Goal: Check status: Check status

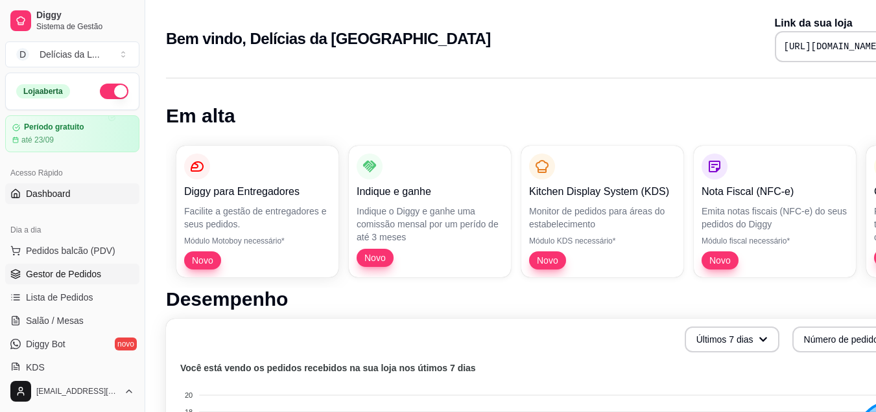
click at [73, 281] on link "Gestor de Pedidos" at bounding box center [72, 274] width 134 height 21
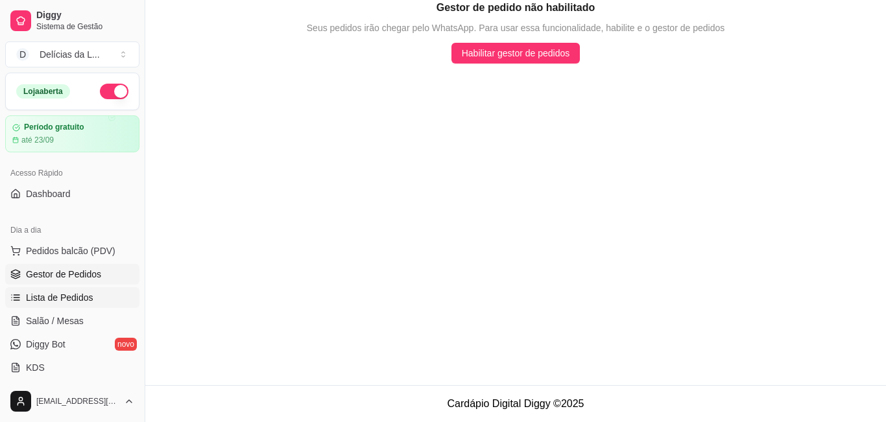
click at [74, 294] on span "Lista de Pedidos" at bounding box center [59, 297] width 67 height 13
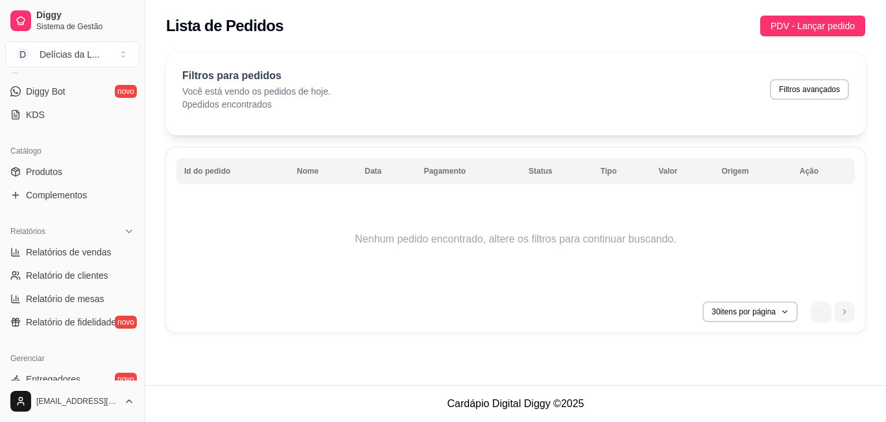
scroll to position [259, 0]
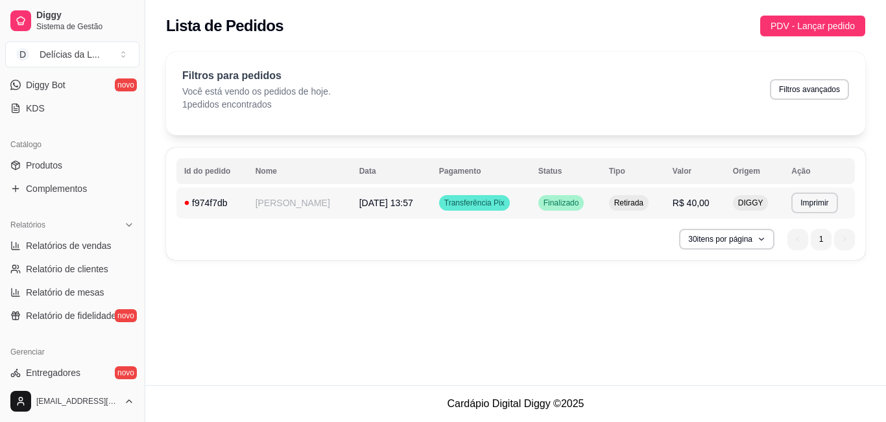
click at [352, 213] on td "06/09/25 às 13:57" at bounding box center [392, 202] width 80 height 31
click at [612, 198] on span "Retirada" at bounding box center [629, 203] width 34 height 10
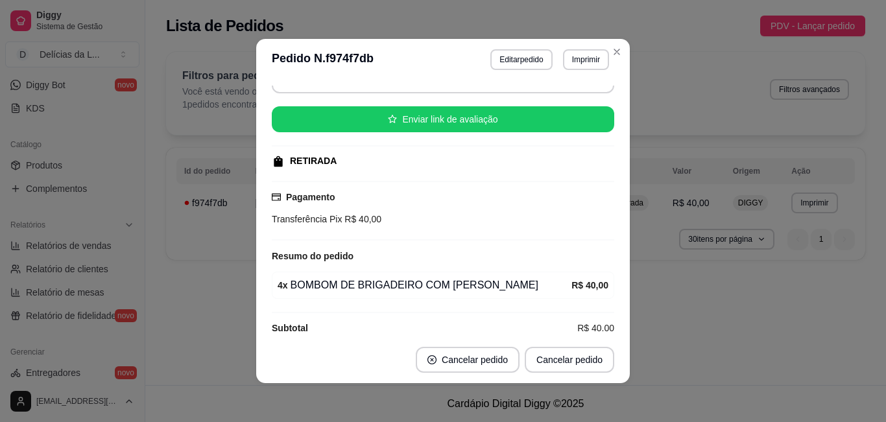
scroll to position [127, 0]
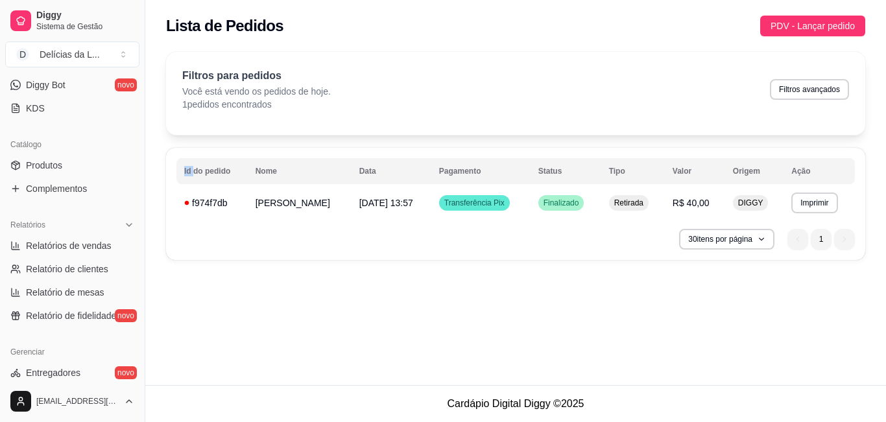
click at [617, 53] on div "Filtros para pedidos Você está vendo os pedidos de hoje. 1 pedidos encontrados …" at bounding box center [515, 93] width 699 height 83
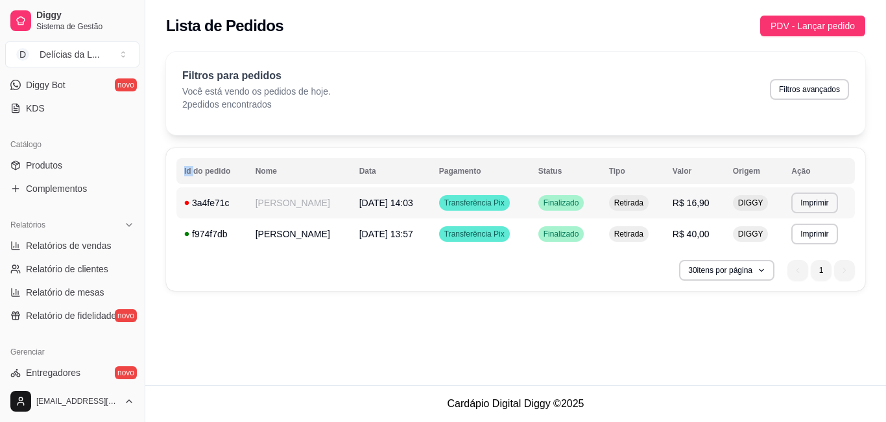
click at [377, 195] on td "06/09/25 às 14:03" at bounding box center [392, 202] width 80 height 31
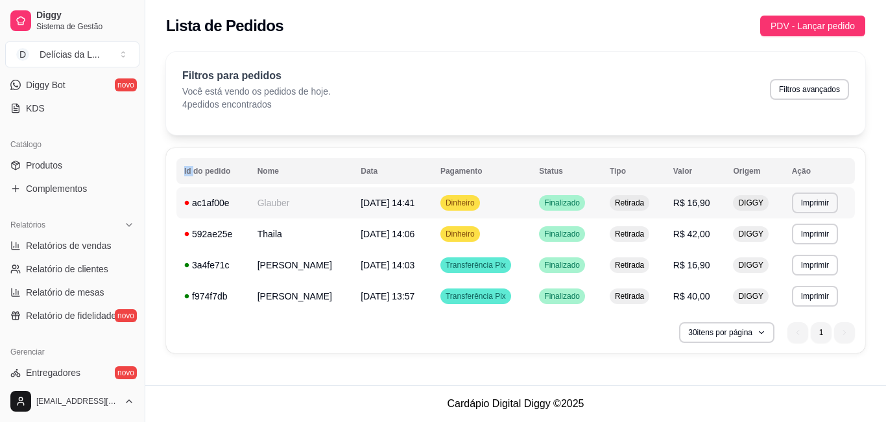
click at [369, 199] on span "06/09/25 às 14:41" at bounding box center [388, 203] width 54 height 10
click at [578, 82] on div "Filtros para pedidos Você está vendo os pedidos de hoje. 4 pedidos encontrados …" at bounding box center [515, 89] width 667 height 43
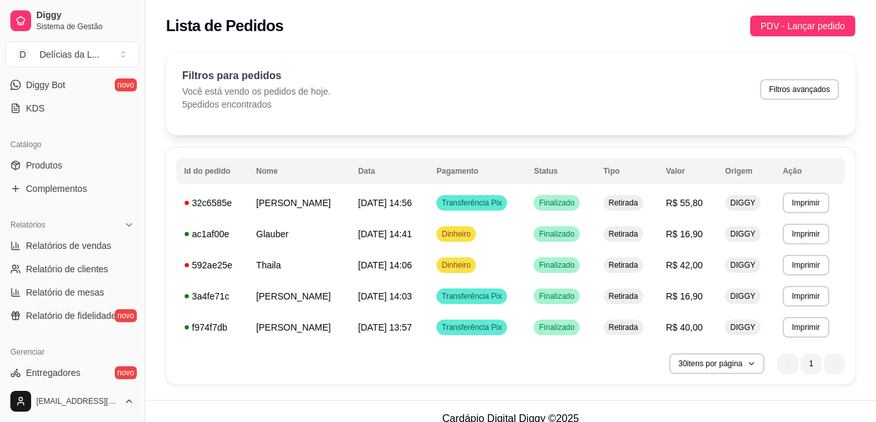
click at [542, 66] on div "Filtros para pedidos Você está vendo os pedidos de hoje. 5 pedidos encontrados …" at bounding box center [510, 93] width 689 height 83
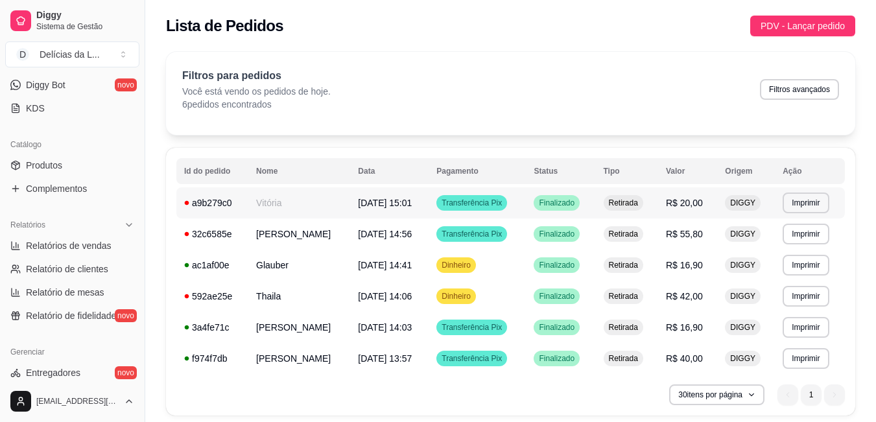
click at [392, 207] on span "06/09/25 às 15:01" at bounding box center [385, 203] width 54 height 10
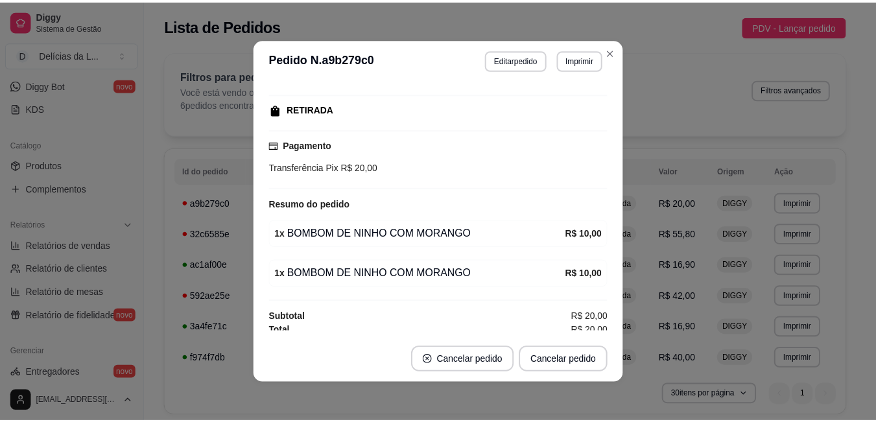
scroll to position [167, 0]
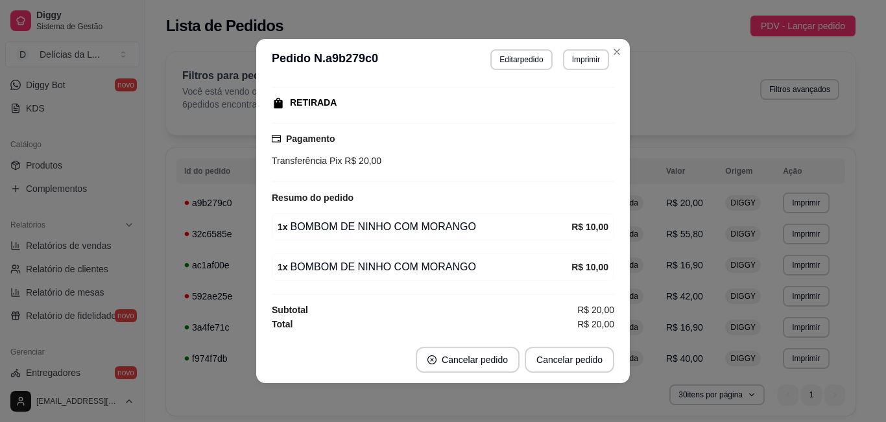
click at [292, 302] on div "Horário do pedido 06/09/2025 15:01 Status do pedido FINALIZADO Nome do cliente …" at bounding box center [443, 209] width 342 height 246
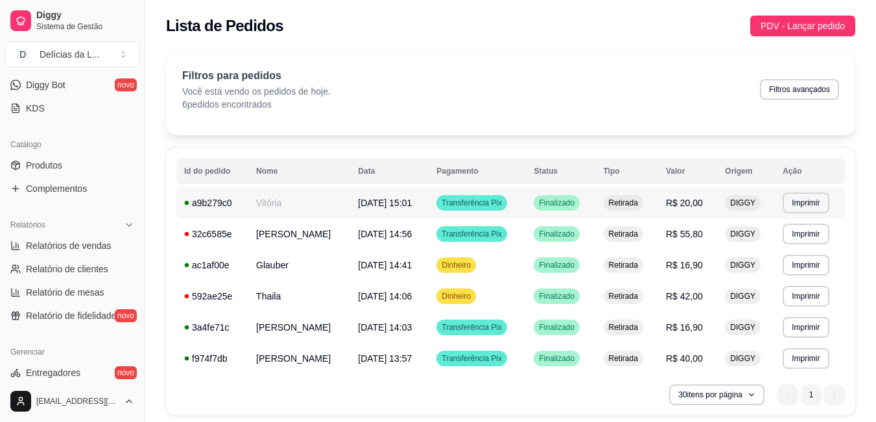
click at [383, 208] on span "06/09/25 às 15:01" at bounding box center [385, 203] width 54 height 10
